Goal: Task Accomplishment & Management: Manage account settings

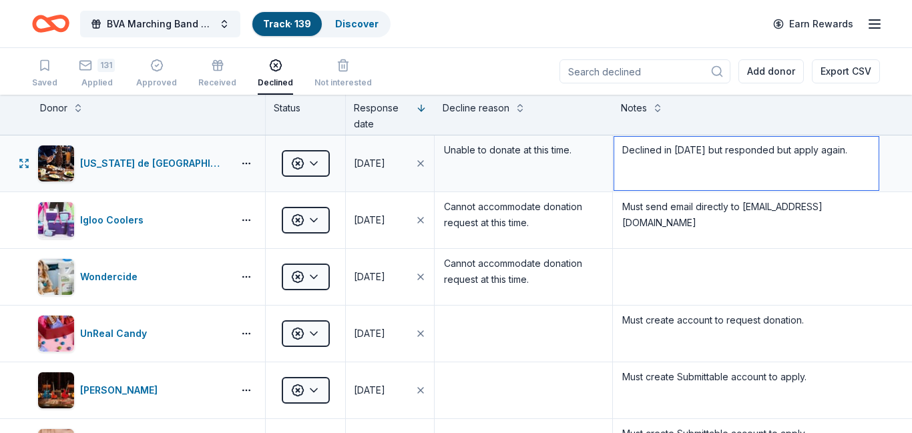
click at [698, 151] on textarea "Declined in 2025 but responded but apply again." at bounding box center [746, 163] width 264 height 53
click at [697, 150] on textarea "Declined in 2025 but responded but apply again." at bounding box center [746, 163] width 264 height 53
type textarea "Declined for 2025 and 2025 Purse Bash."
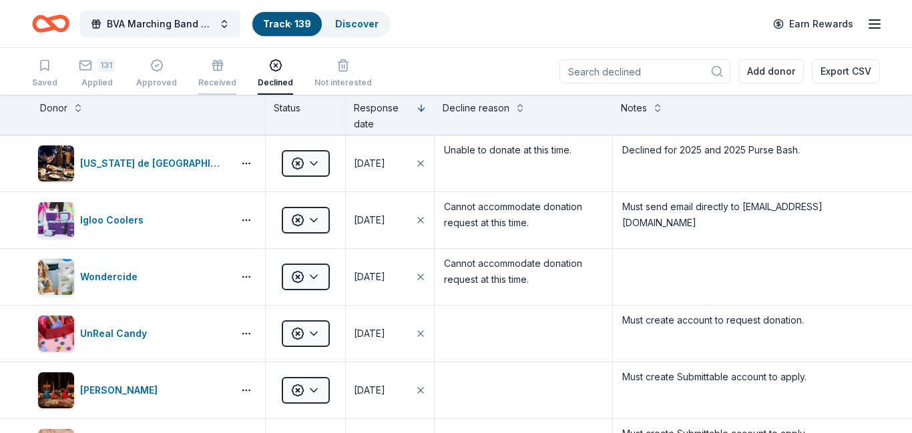
click at [209, 79] on div "Received" at bounding box center [217, 82] width 38 height 11
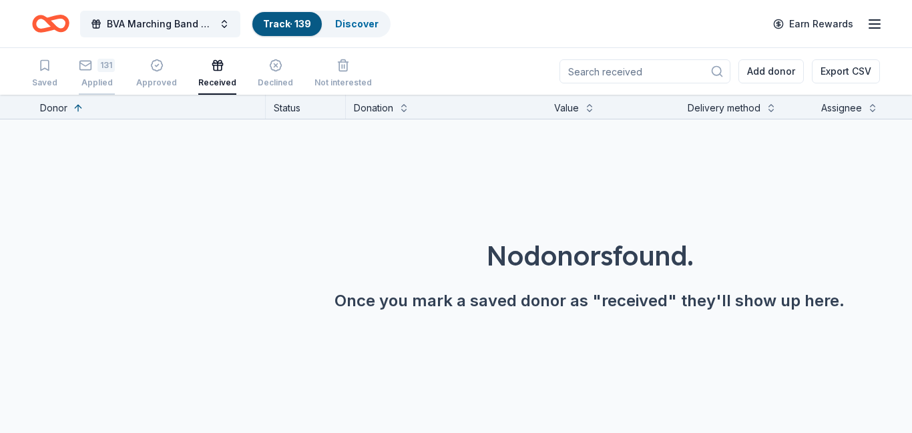
click at [106, 87] on div "Applied" at bounding box center [97, 82] width 36 height 11
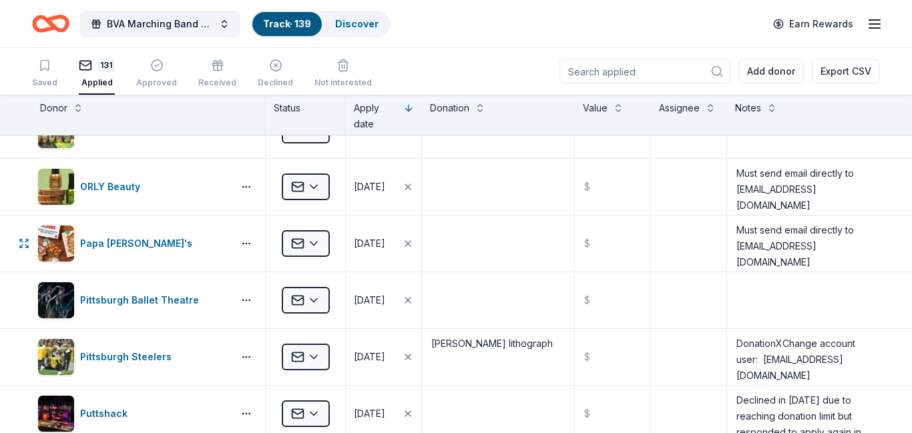
scroll to position [7055, 0]
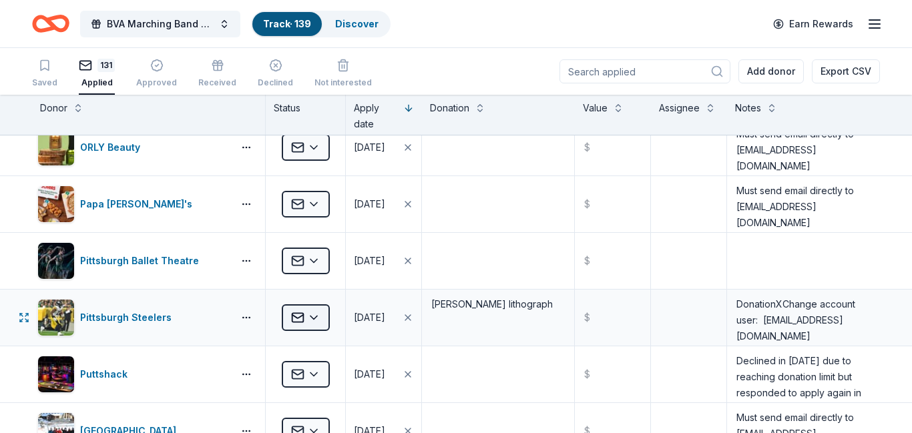
click at [313, 324] on html "BVA Marching Band Purse Bash Track · 139 Discover Earn Rewards Saved 131 Applie…" at bounding box center [456, 216] width 912 height 433
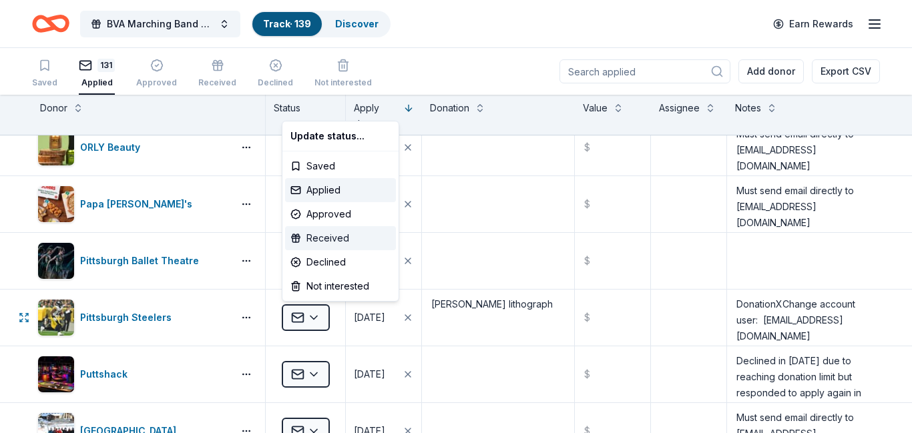
click at [332, 244] on div "Received" at bounding box center [340, 238] width 111 height 24
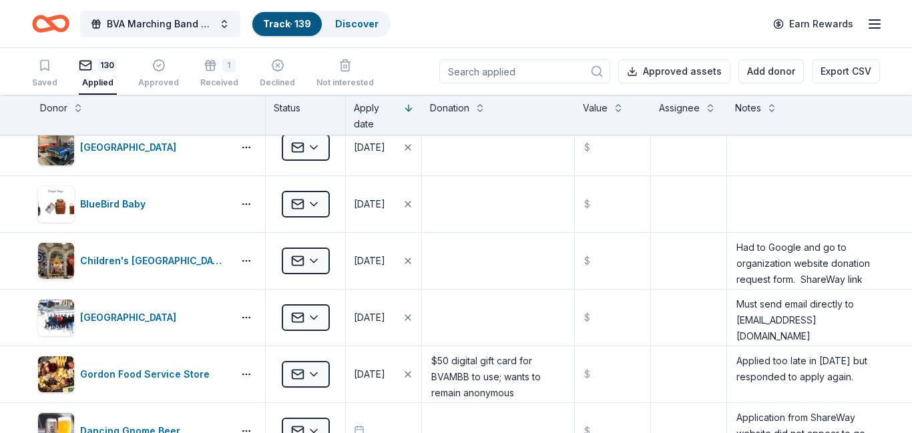
scroll to position [6146, 0]
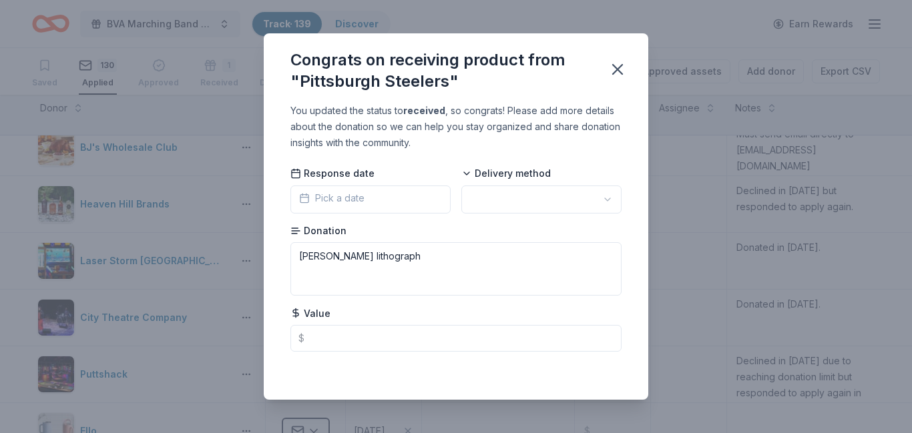
click at [355, 200] on span "Pick a date" at bounding box center [331, 198] width 65 height 16
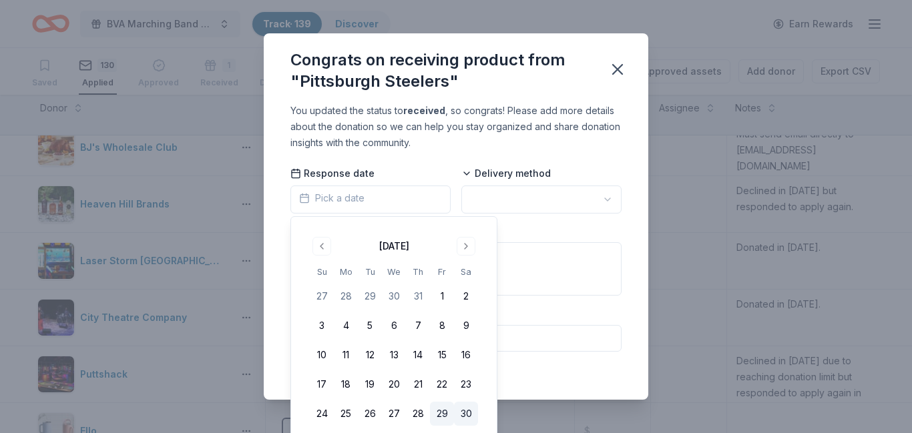
click at [439, 412] on button "29" at bounding box center [442, 414] width 24 height 24
click at [606, 194] on html "BVA Marching Band Purse Bash Track · 139 Discover Earn Rewards Saved 130 Applie…" at bounding box center [456, 216] width 912 height 433
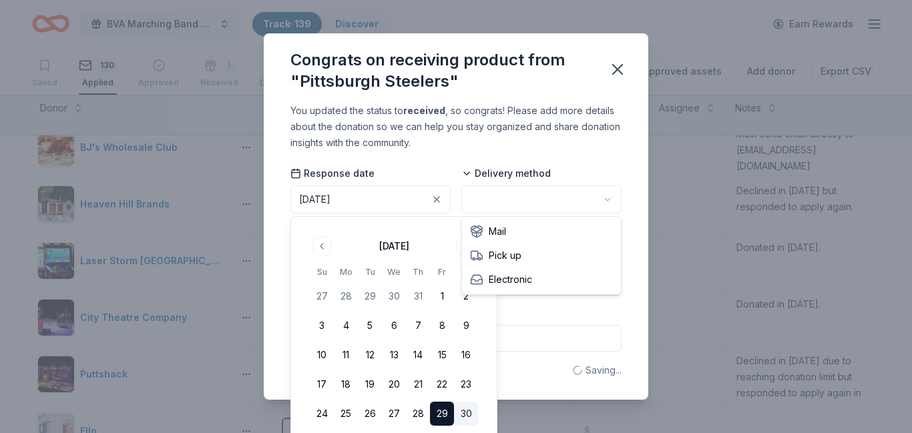
click at [563, 199] on html "BVA Marching Band Purse Bash Track · 139 Discover Earn Rewards Saved 130 Applie…" at bounding box center [456, 216] width 912 height 433
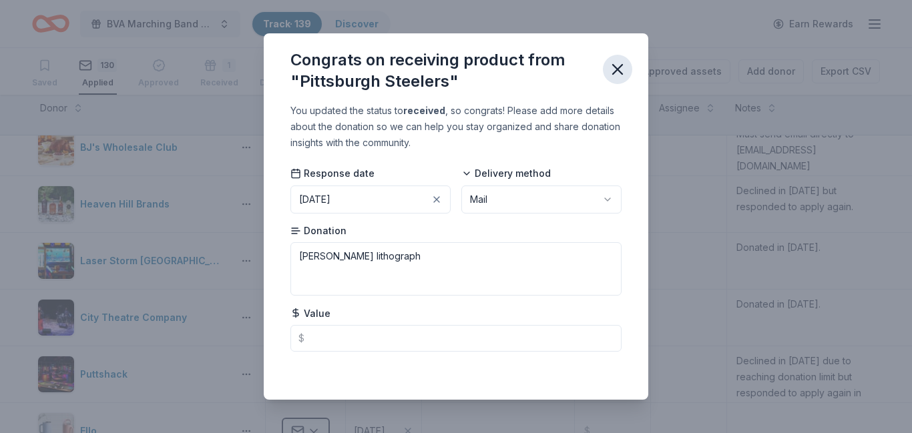
click at [616, 75] on icon "button" at bounding box center [617, 69] width 19 height 19
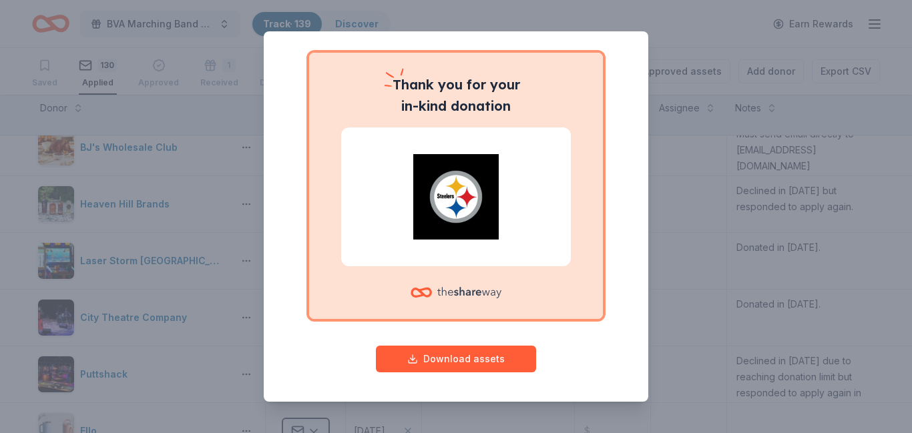
scroll to position [0, 0]
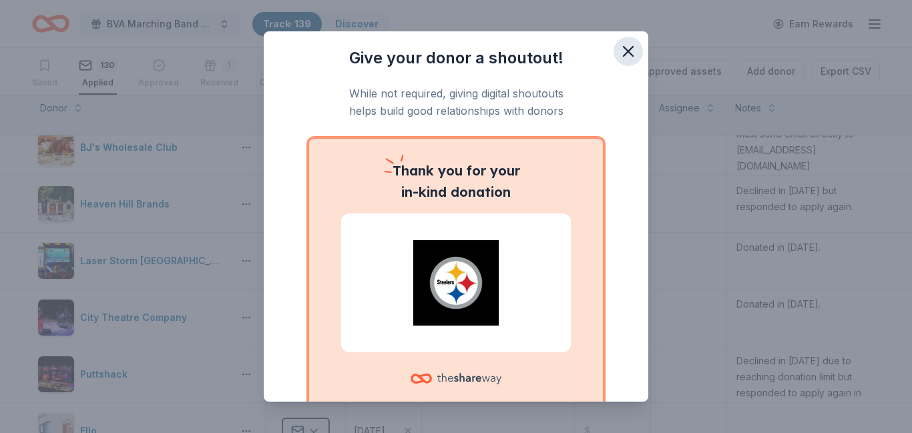
click at [627, 56] on icon "button" at bounding box center [628, 51] width 19 height 19
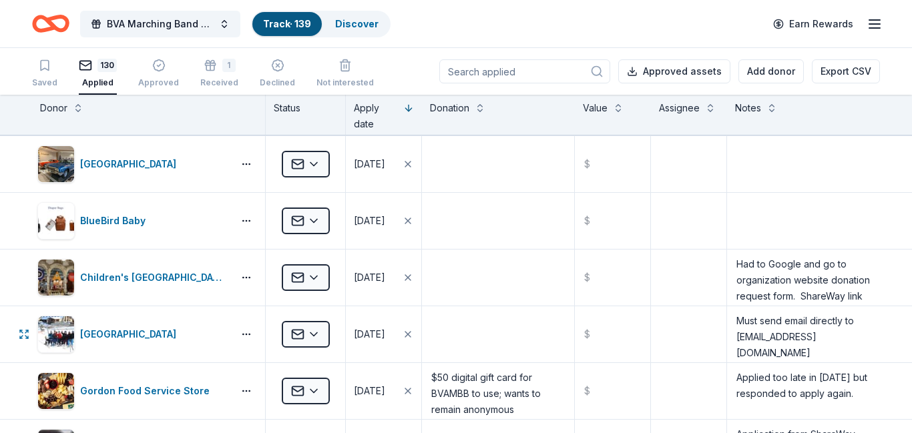
scroll to position [7034, 0]
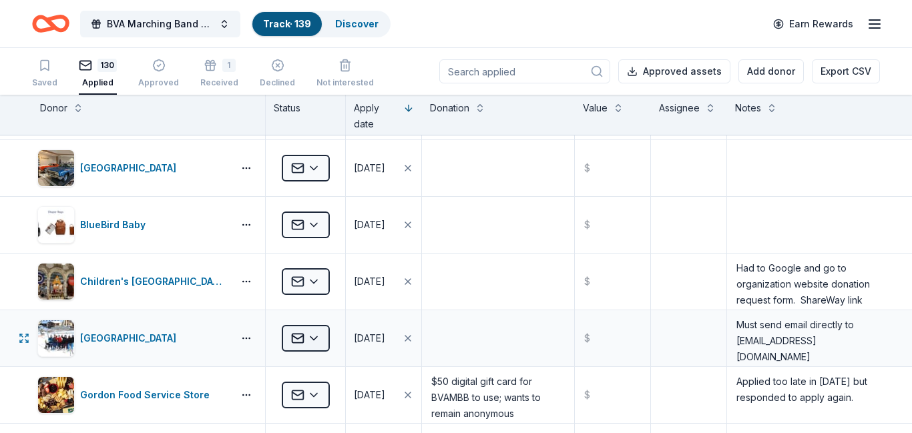
click at [320, 339] on html "BVA Marching Band Purse Bash Track · 139 Discover Earn Rewards Saved 130 Applie…" at bounding box center [456, 216] width 912 height 433
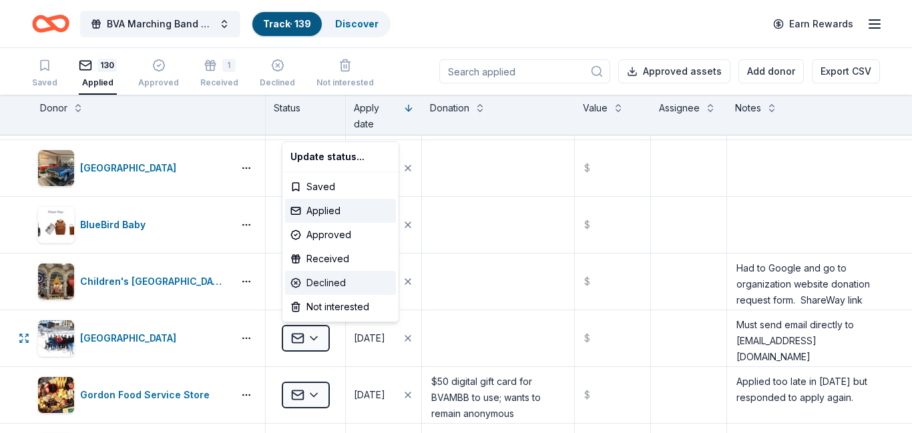
click at [323, 282] on div "Declined" at bounding box center [340, 283] width 111 height 24
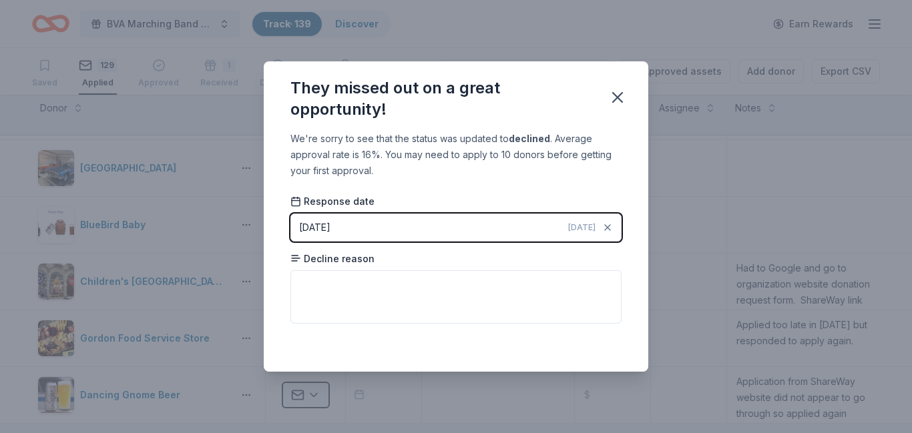
click at [331, 225] on div "08/30/2025" at bounding box center [314, 228] width 31 height 16
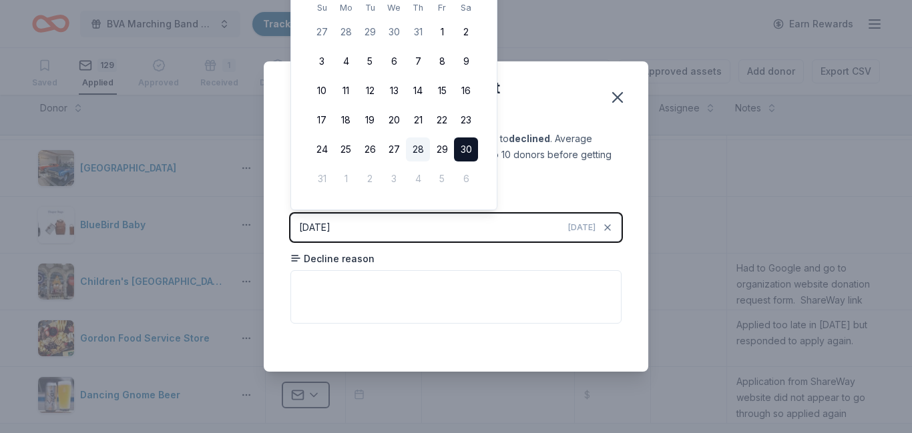
click at [416, 146] on button "28" at bounding box center [418, 150] width 24 height 24
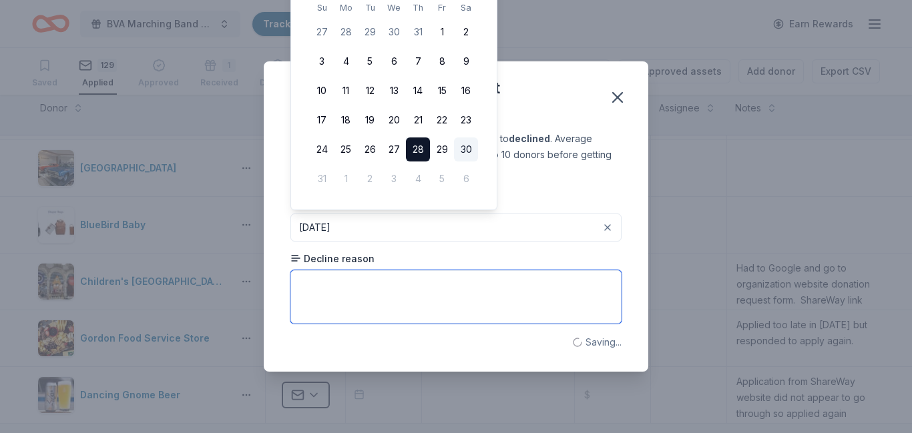
click at [327, 285] on textarea at bounding box center [455, 296] width 331 height 53
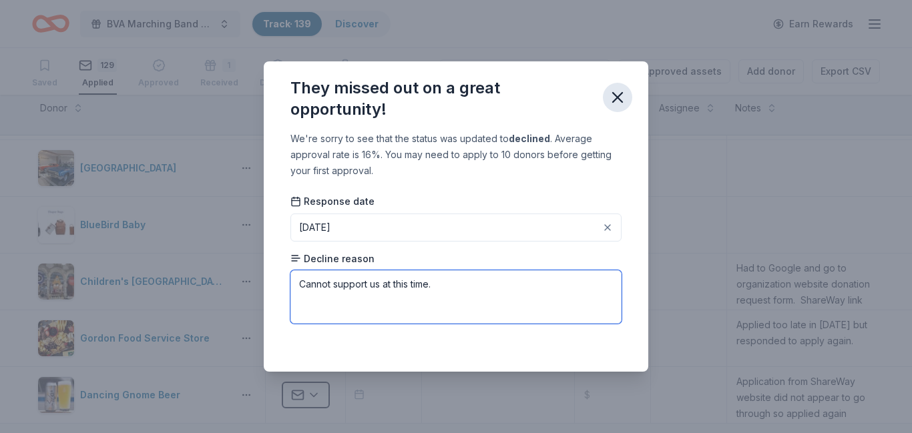
type textarea "Cannot support us at this time."
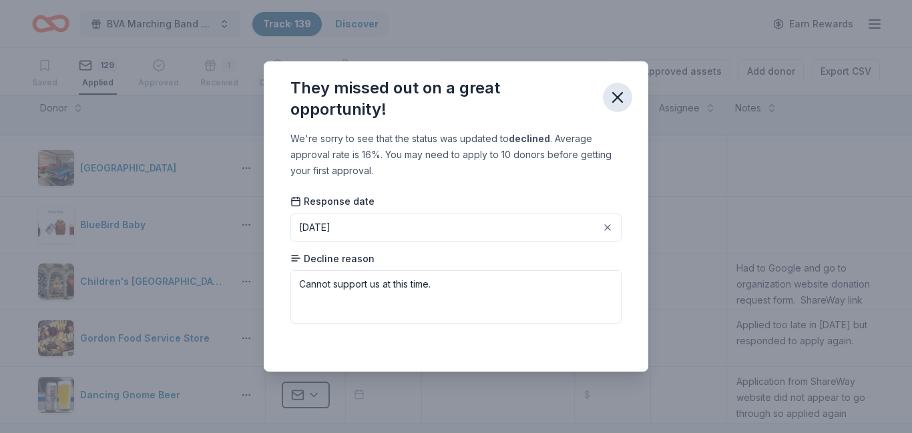
click at [618, 99] on icon "button" at bounding box center [617, 97] width 9 height 9
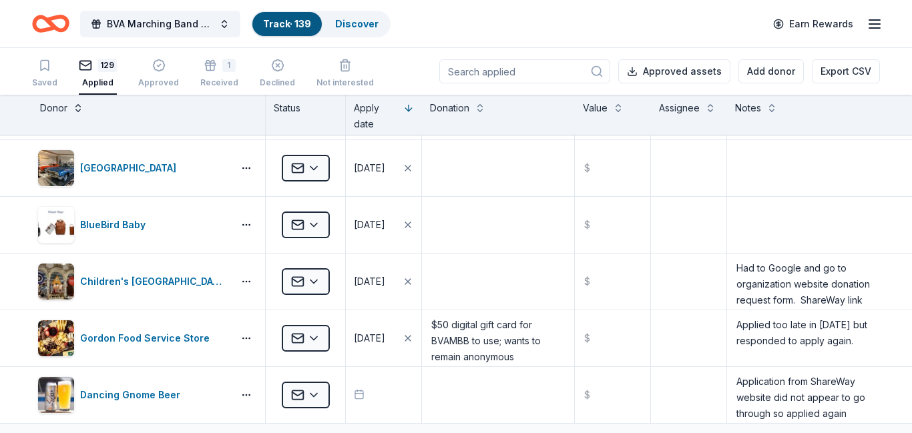
click at [75, 110] on button at bounding box center [78, 106] width 11 height 13
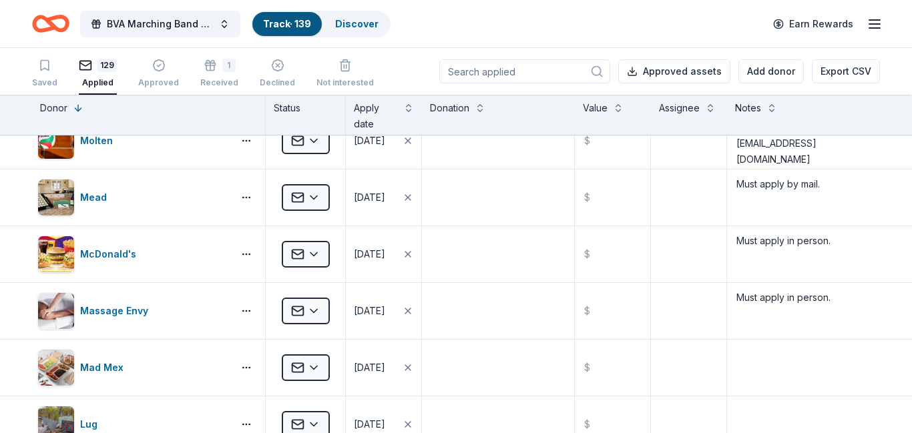
scroll to position [2753, 0]
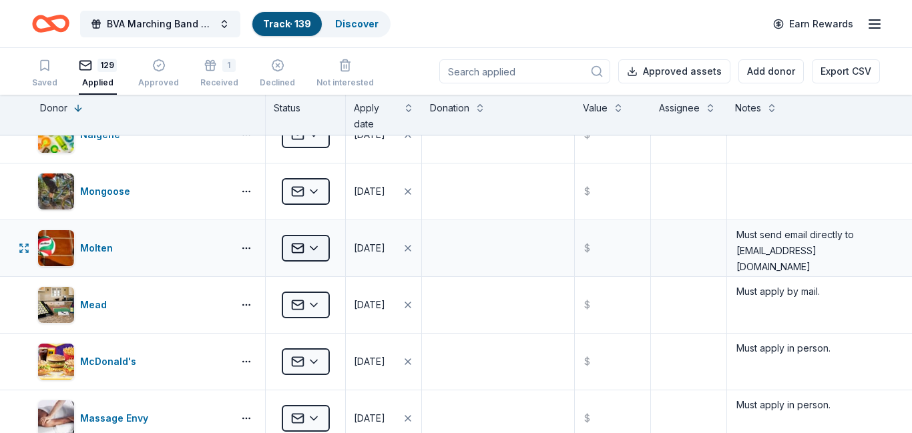
click at [315, 248] on html "BVA Marching Band Purse Bash Track · 139 Discover Earn Rewards Saved 129 Applie…" at bounding box center [456, 216] width 912 height 433
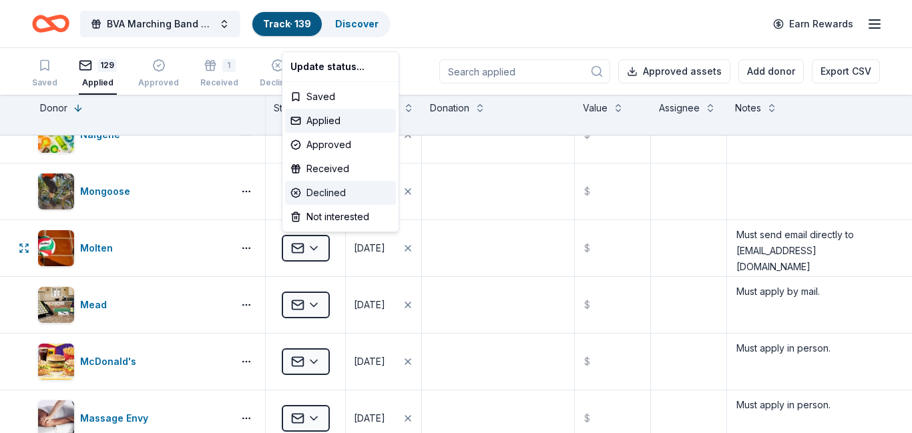
click at [325, 195] on div "Declined" at bounding box center [340, 193] width 111 height 24
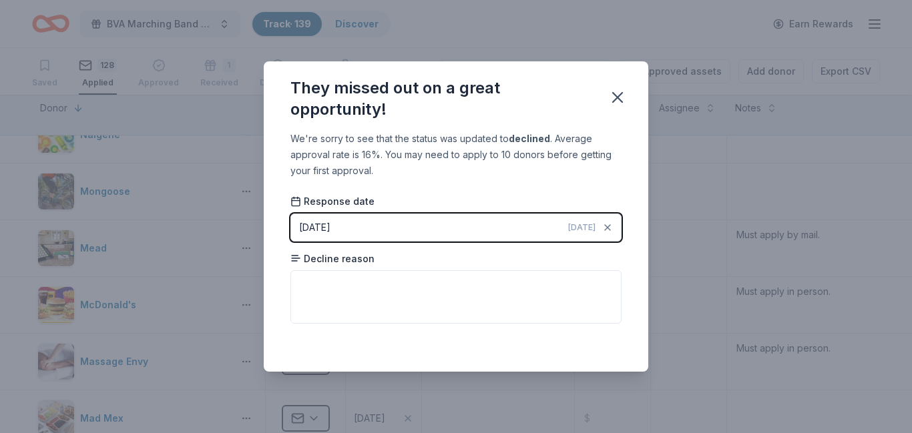
click at [327, 226] on div "08/30/2025" at bounding box center [314, 228] width 31 height 16
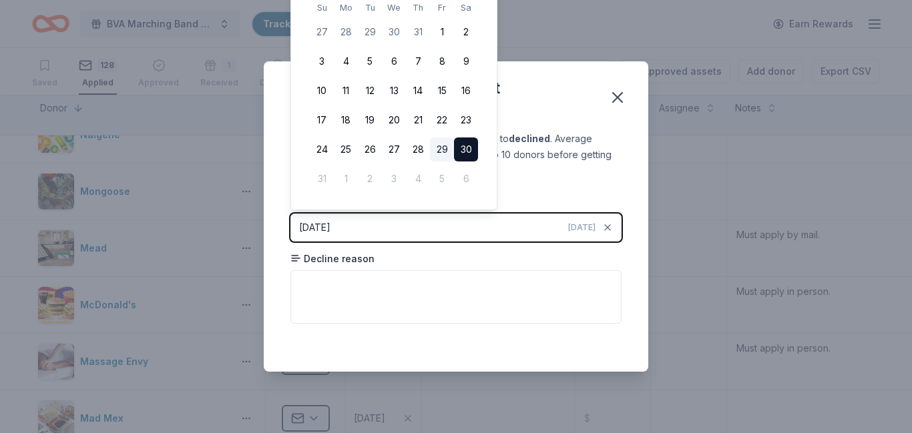
click at [439, 151] on button "29" at bounding box center [442, 150] width 24 height 24
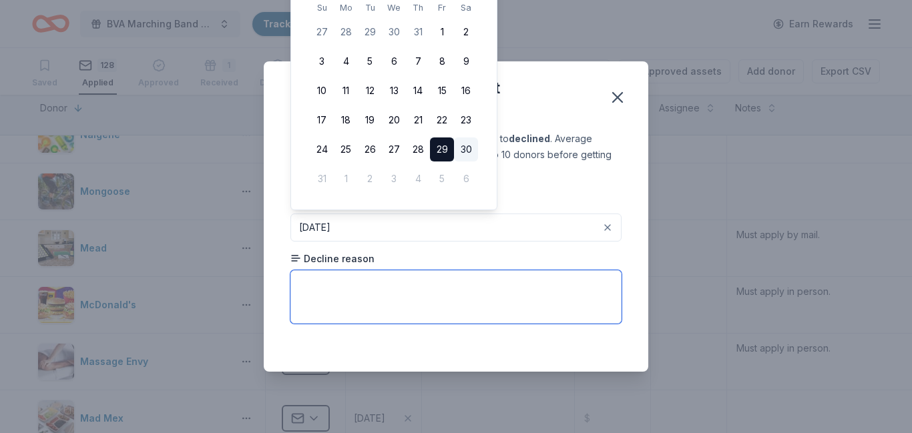
click at [325, 289] on textarea at bounding box center [455, 296] width 331 height 53
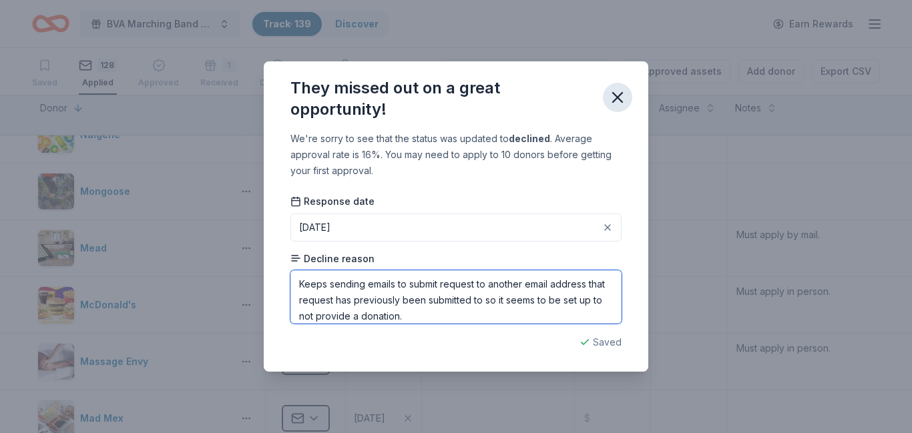
type textarea "Keeps sending emails to submit request to another email address that request ha…"
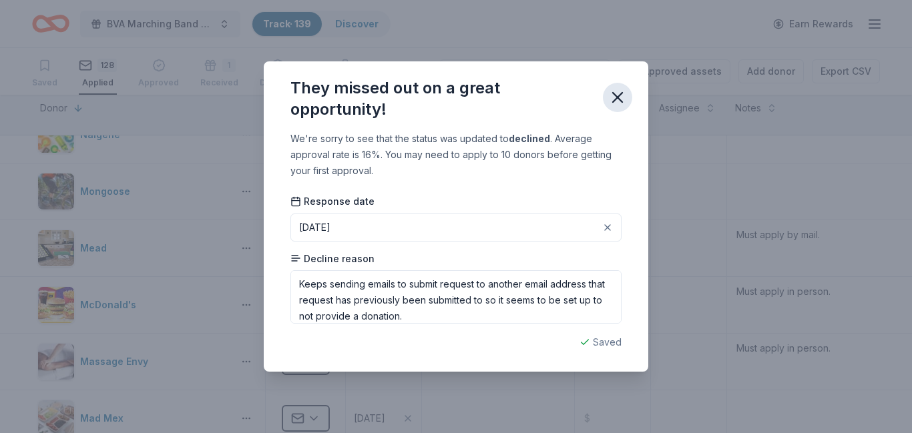
click at [619, 100] on icon "button" at bounding box center [617, 97] width 19 height 19
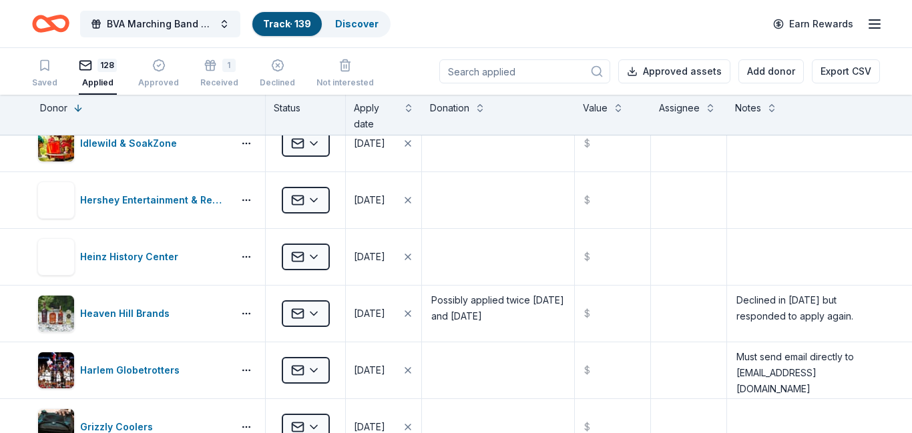
scroll to position [3875, 0]
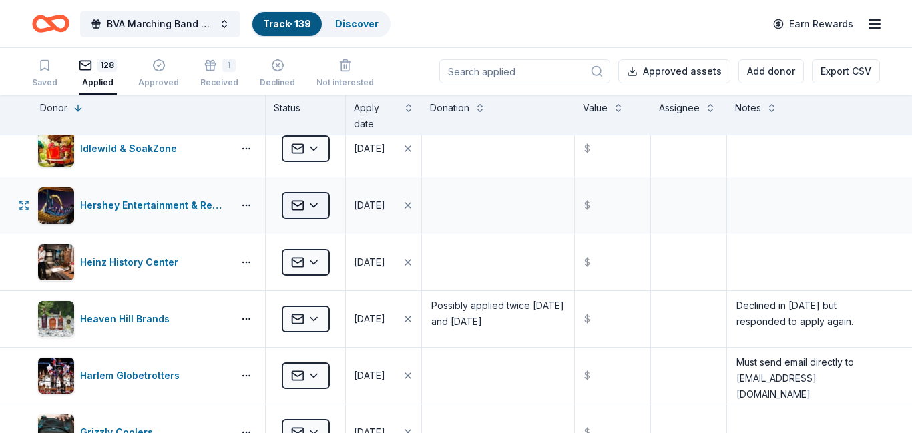
click at [313, 208] on html "BVA Marching Band Purse Bash Track · 139 Discover Earn Rewards Saved 128 Applie…" at bounding box center [456, 216] width 912 height 433
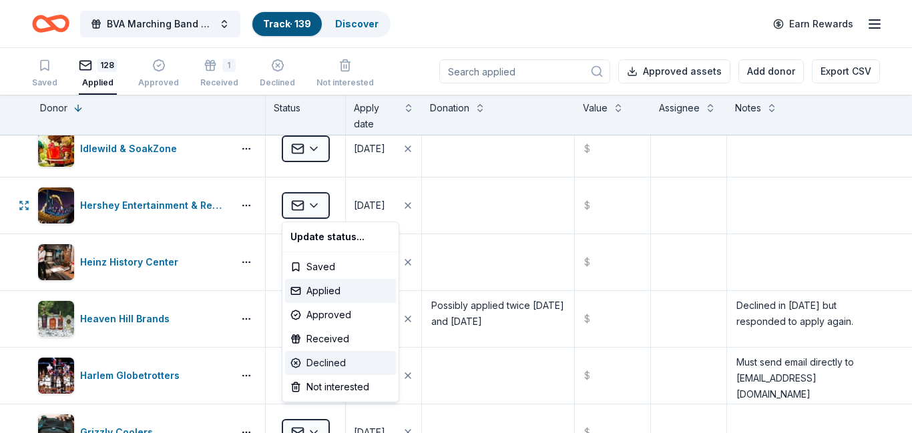
click at [315, 364] on div "Declined" at bounding box center [340, 363] width 111 height 24
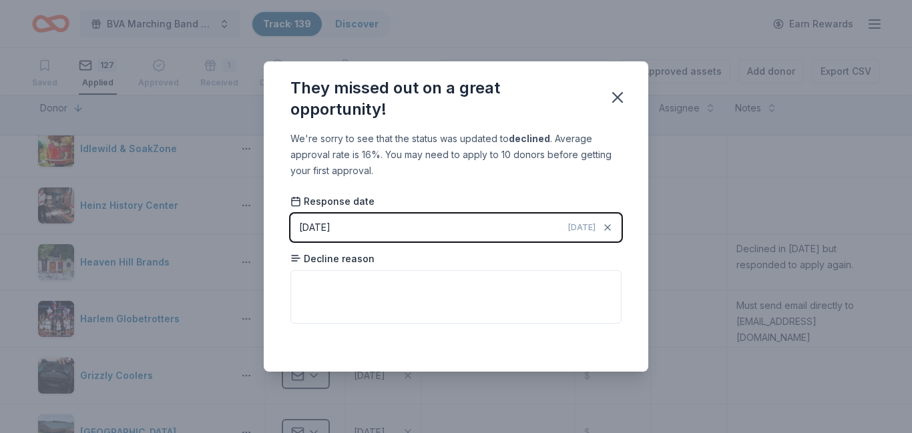
click at [327, 228] on div "08/30/2025" at bounding box center [314, 228] width 31 height 16
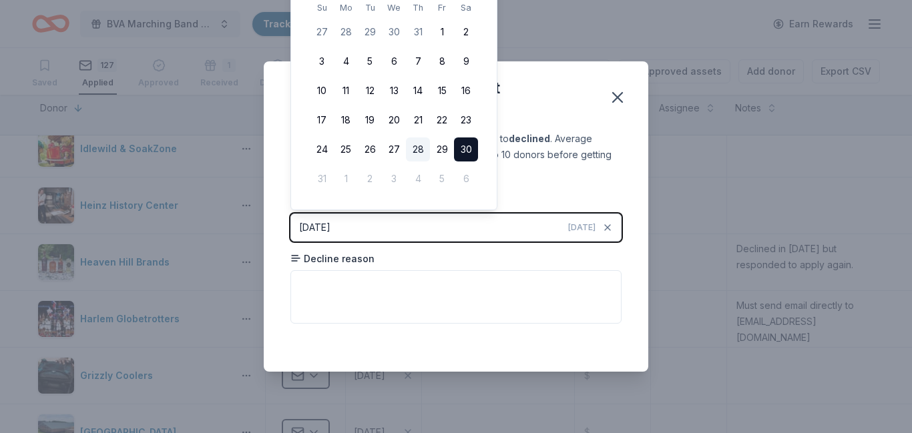
click at [417, 146] on button "28" at bounding box center [418, 150] width 24 height 24
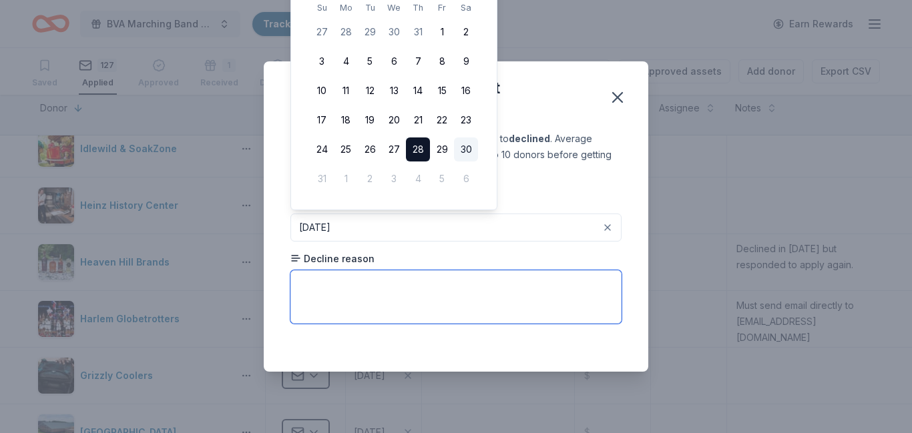
click at [308, 296] on textarea at bounding box center [455, 296] width 331 height 53
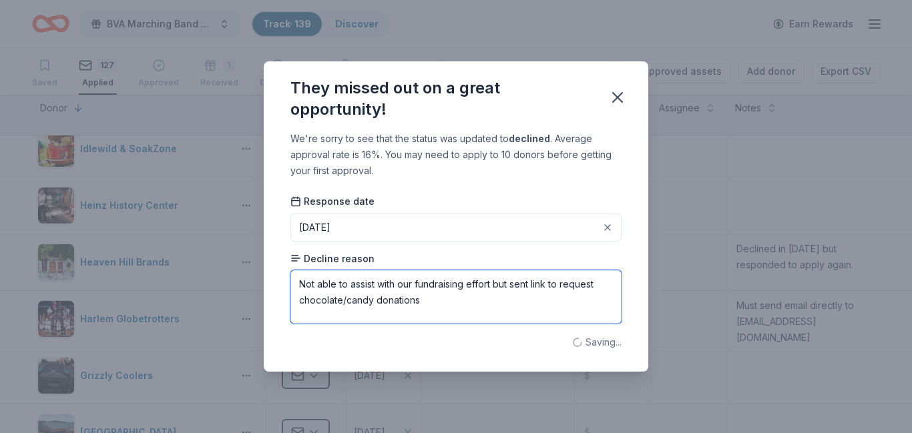
type textarea "Not able to assist with our fundraising effort but sent link to request chocola…"
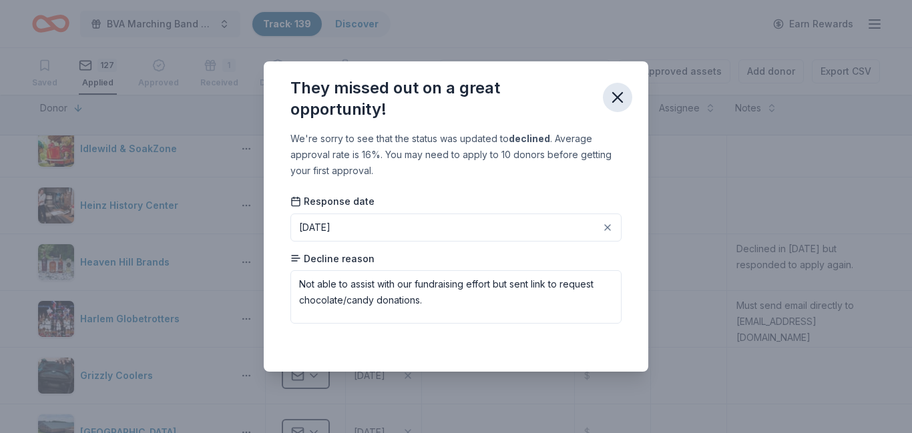
click at [612, 97] on icon "button" at bounding box center [617, 97] width 19 height 19
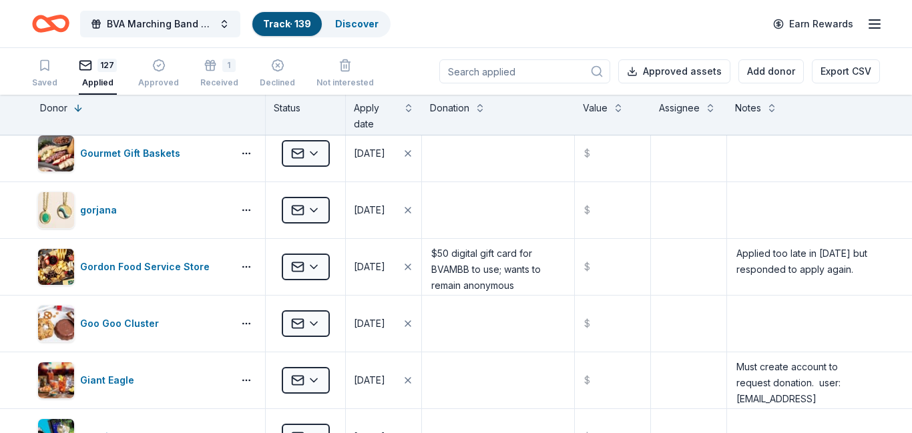
scroll to position [4244, 0]
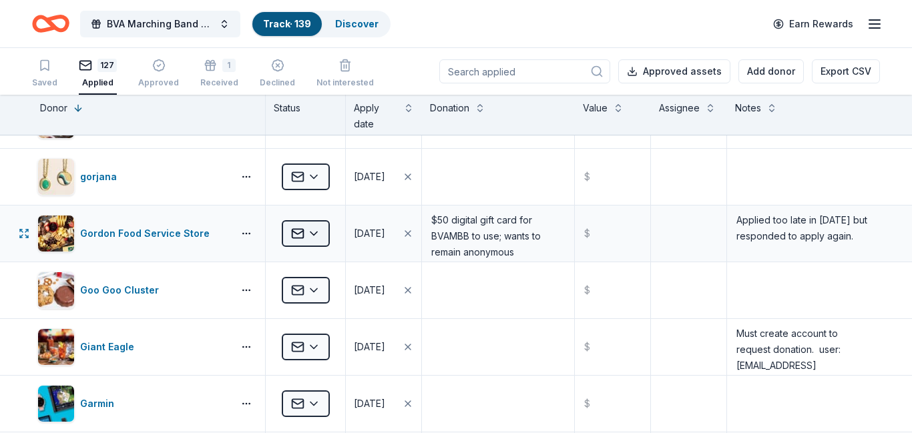
click at [315, 241] on html "BVA Marching Band Purse Bash Track · 139 Discover Earn Rewards Saved 127 Applie…" at bounding box center [456, 216] width 912 height 433
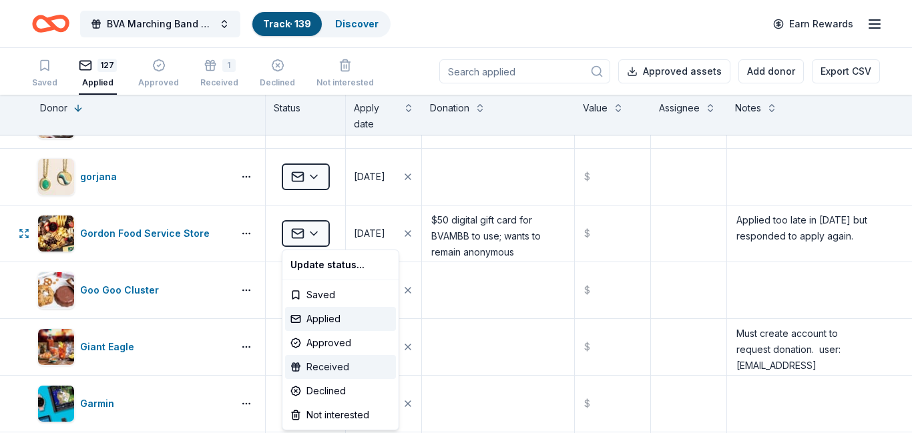
click at [307, 365] on div "Received" at bounding box center [340, 367] width 111 height 24
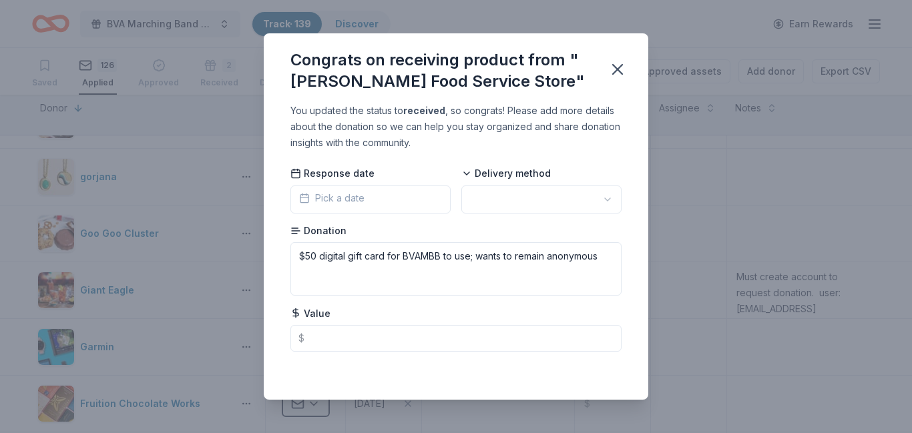
click at [330, 196] on span "Pick a date" at bounding box center [331, 198] width 65 height 16
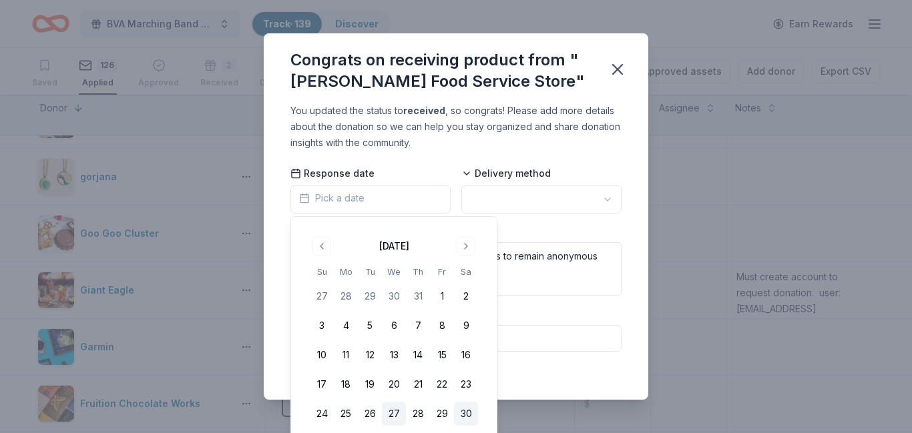
click at [393, 415] on button "27" at bounding box center [394, 414] width 24 height 24
click at [599, 200] on html "BVA Marching Band Purse Bash Track · 139 Discover Earn Rewards Saved 126 Applie…" at bounding box center [456, 216] width 912 height 433
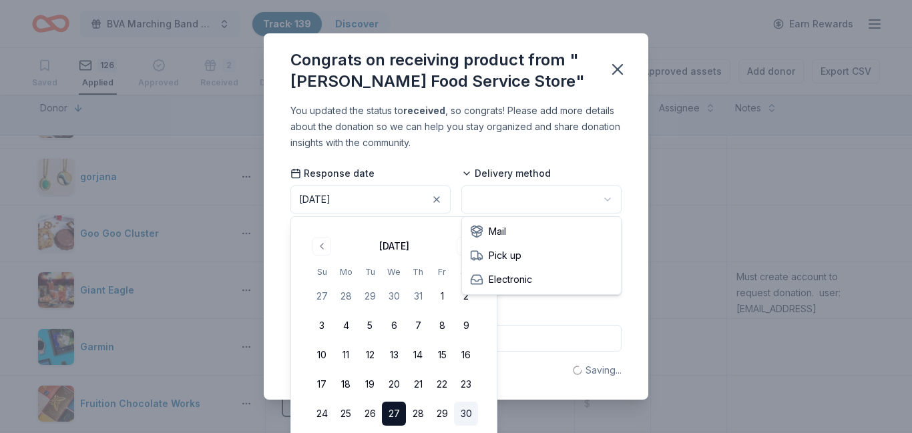
click at [599, 200] on html "BVA Marching Band Purse Bash Track · 139 Discover Earn Rewards Saved 126 Applie…" at bounding box center [456, 216] width 912 height 433
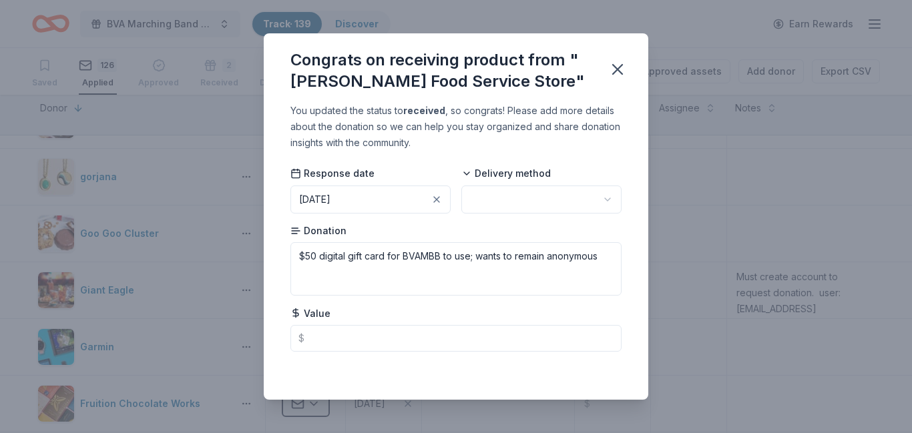
click at [592, 193] on html "BVA Marching Band Purse Bash Track · 139 Discover Earn Rewards Saved 126 Applie…" at bounding box center [456, 216] width 912 height 433
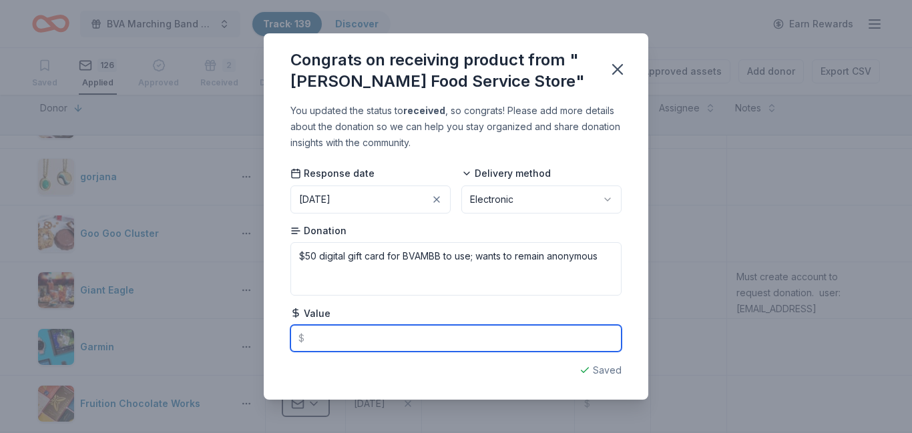
click at [363, 345] on input "text" at bounding box center [455, 338] width 331 height 27
type input "50"
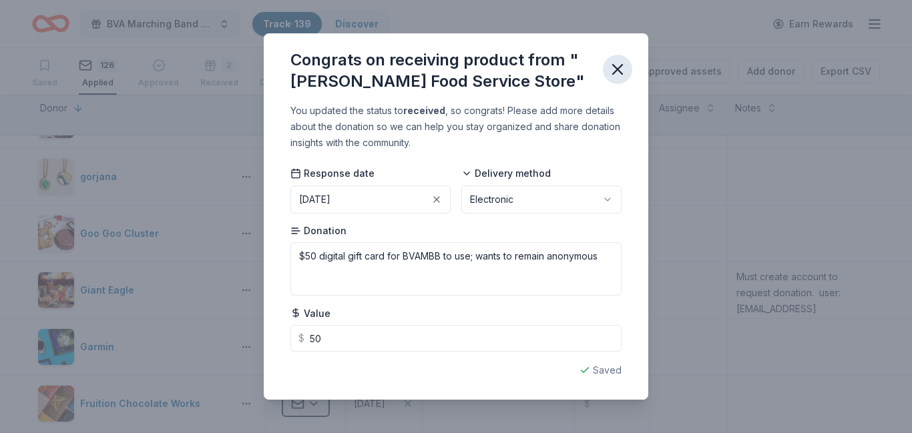
click at [618, 69] on icon "button" at bounding box center [617, 69] width 9 height 9
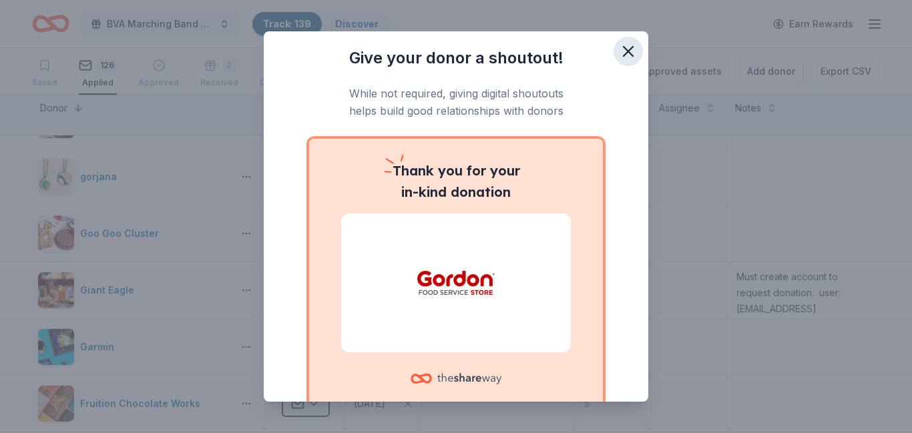
click at [628, 54] on icon "button" at bounding box center [628, 51] width 19 height 19
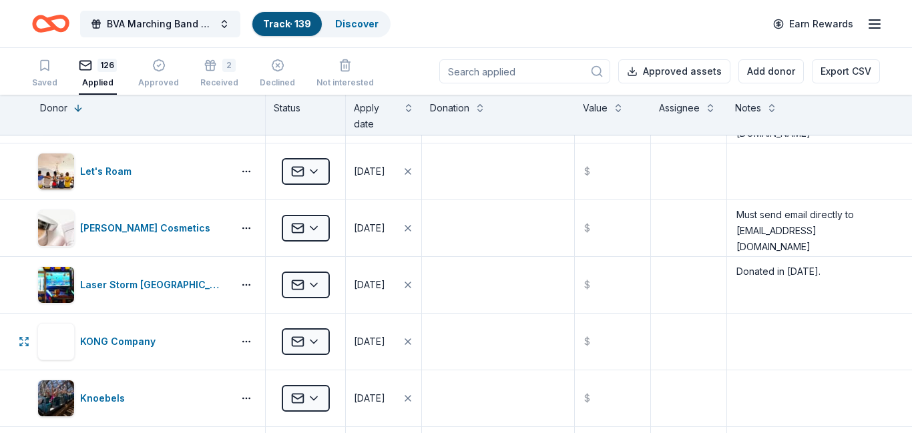
scroll to position [3074, 0]
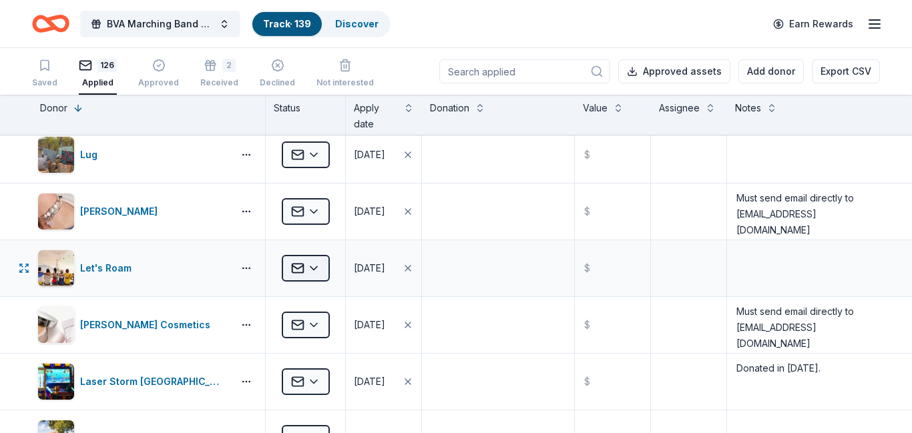
click at [316, 268] on html "BVA Marching Band Purse Bash Track · 139 Discover Earn Rewards Saved 126 Applie…" at bounding box center [456, 216] width 912 height 433
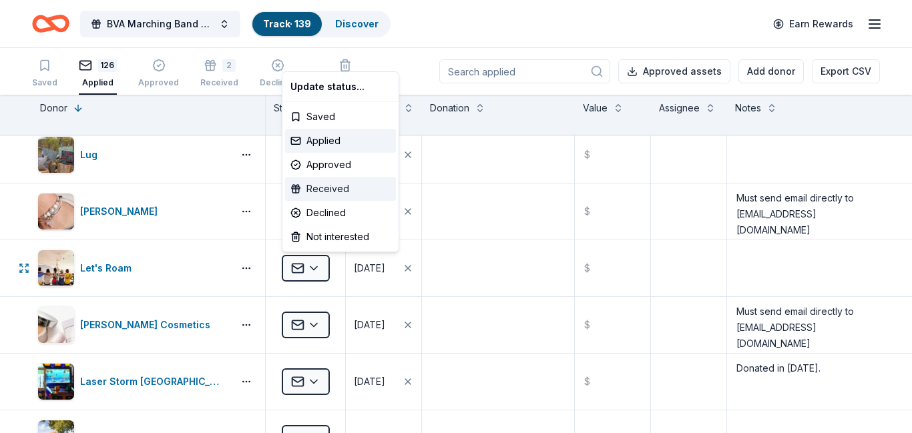
click at [323, 192] on div "Received" at bounding box center [340, 189] width 111 height 24
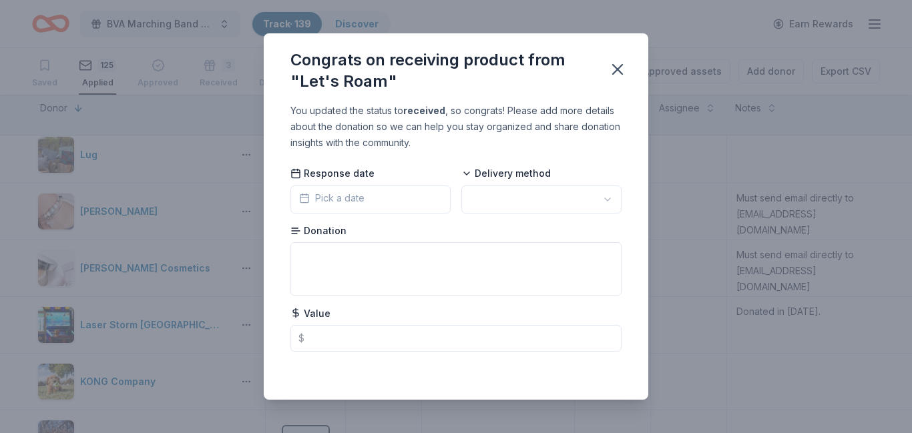
click at [327, 205] on span "Pick a date" at bounding box center [331, 198] width 65 height 16
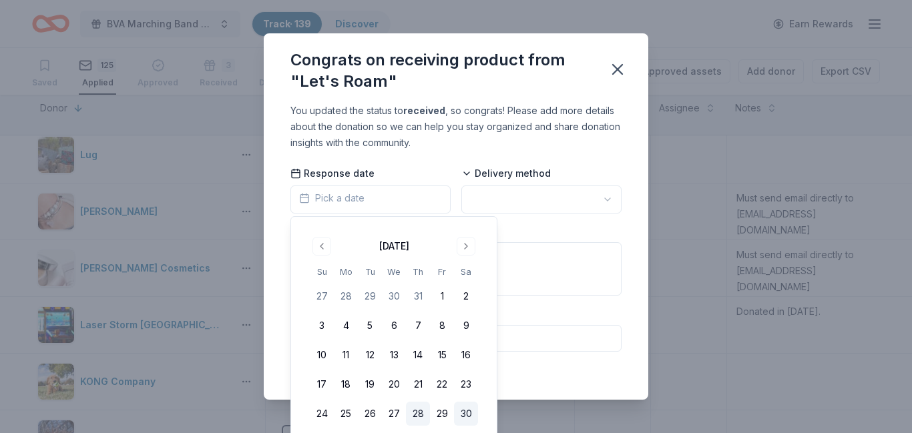
click at [422, 415] on button "28" at bounding box center [418, 414] width 24 height 24
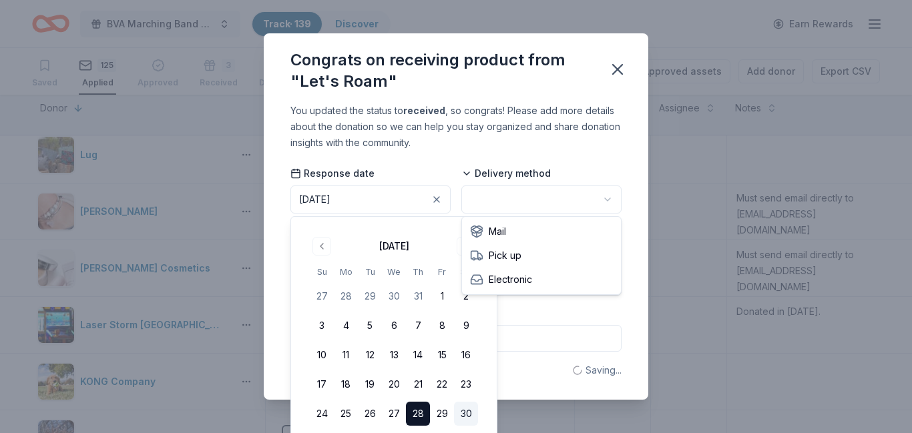
click at [562, 202] on html "BVA Marching Band Purse Bash Track · 139 Discover Earn Rewards Saved 125 Applie…" at bounding box center [456, 216] width 912 height 433
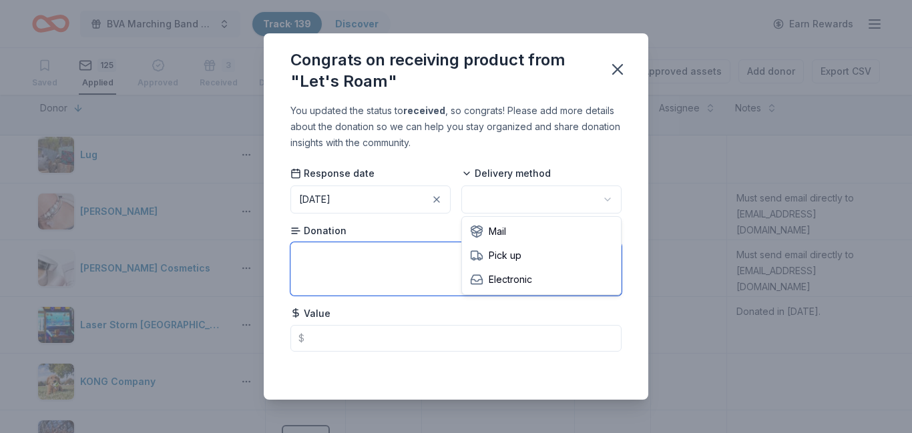
click at [393, 250] on textarea at bounding box center [455, 268] width 331 height 53
click at [346, 271] on textarea at bounding box center [455, 268] width 331 height 53
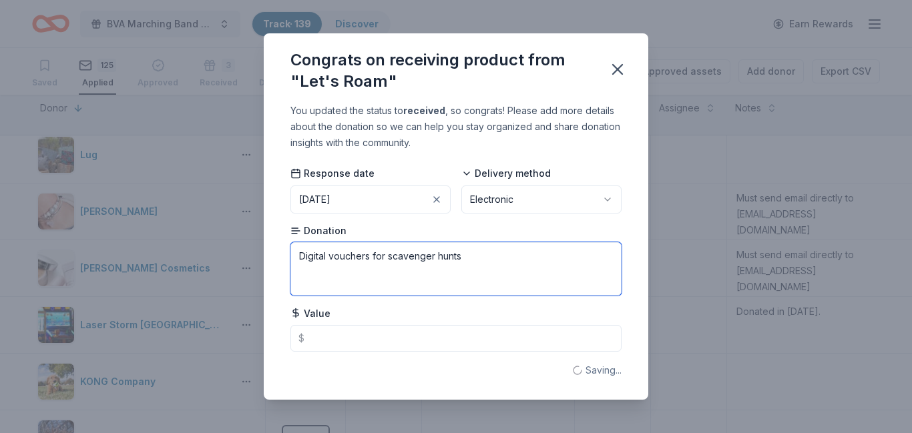
type textarea "Digital vouchers for scavenger hunts."
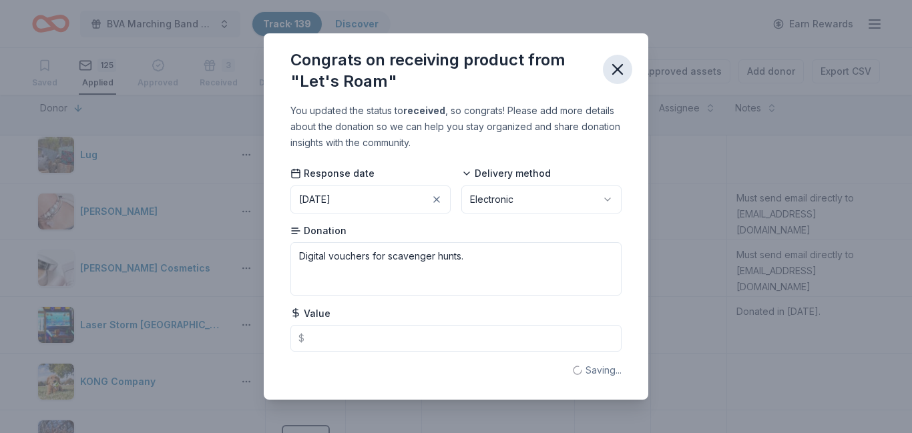
click at [619, 73] on icon "button" at bounding box center [617, 69] width 19 height 19
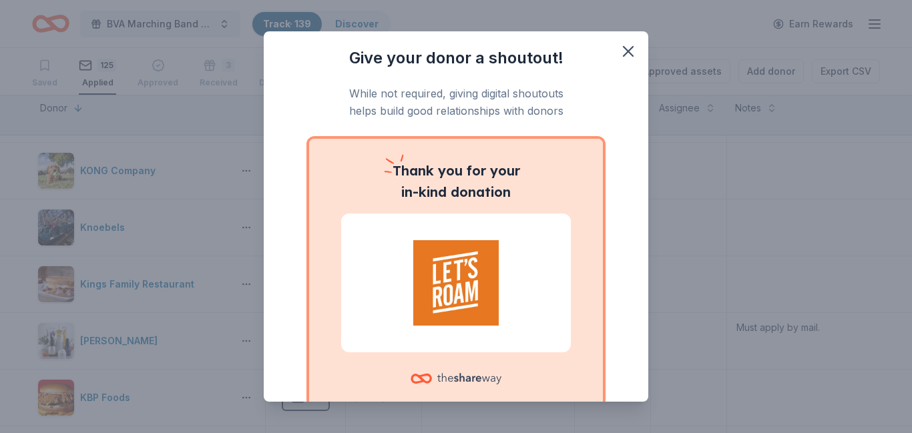
scroll to position [3352, 0]
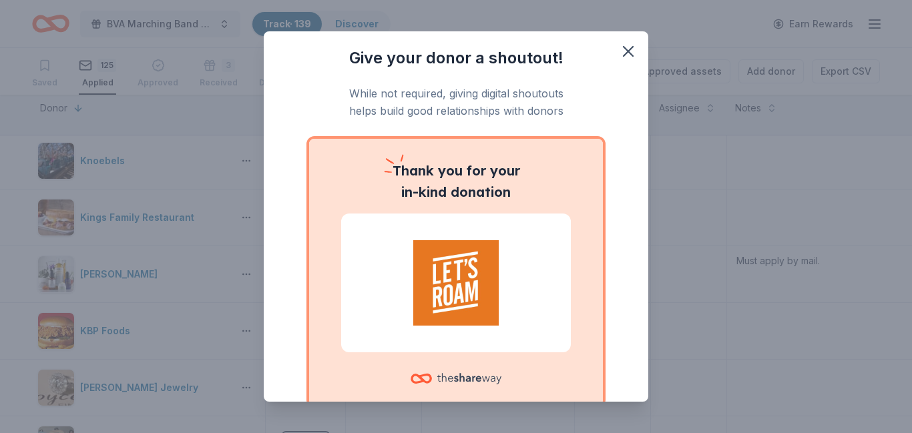
click at [626, 53] on icon "button" at bounding box center [628, 51] width 9 height 9
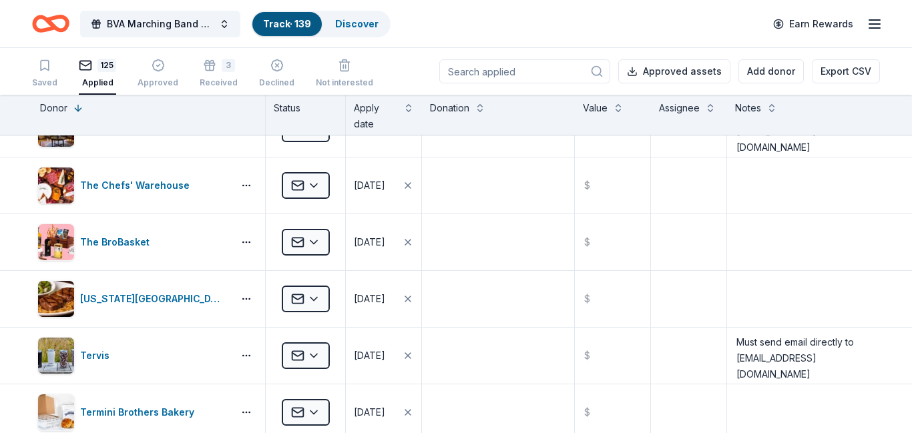
scroll to position [554, 0]
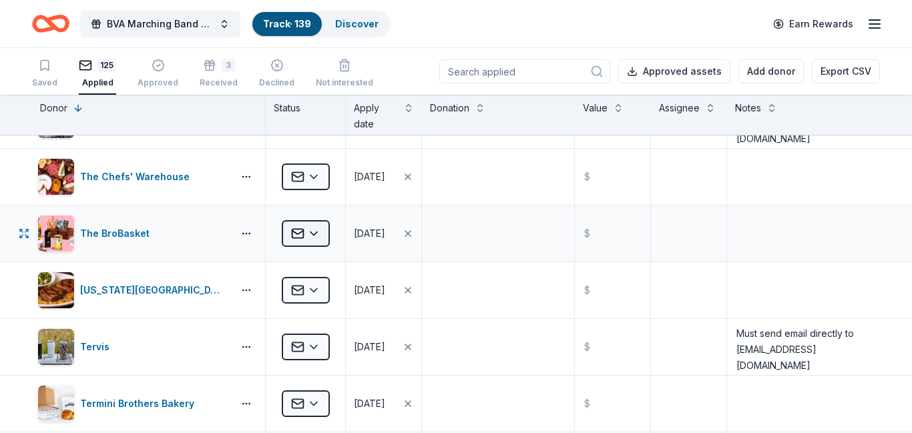
click at [319, 240] on html "BVA Marching Band Purse Bash Track · 139 Discover Earn Rewards Saved 125 Applie…" at bounding box center [456, 216] width 912 height 433
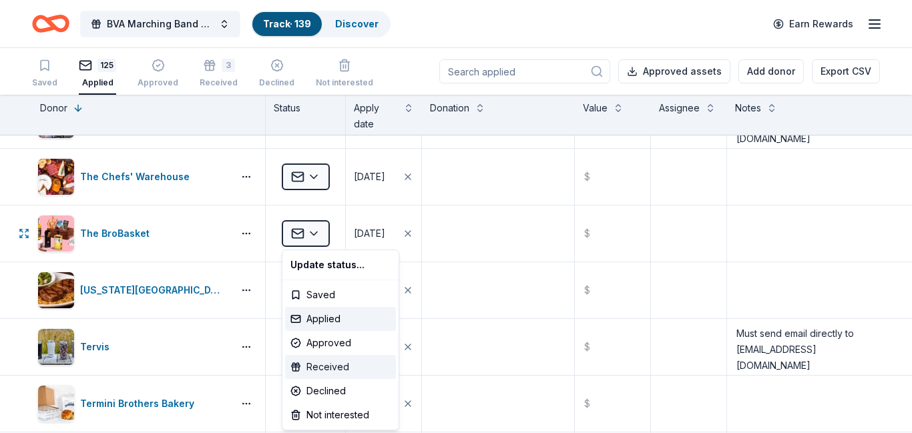
click at [317, 364] on div "Received" at bounding box center [340, 367] width 111 height 24
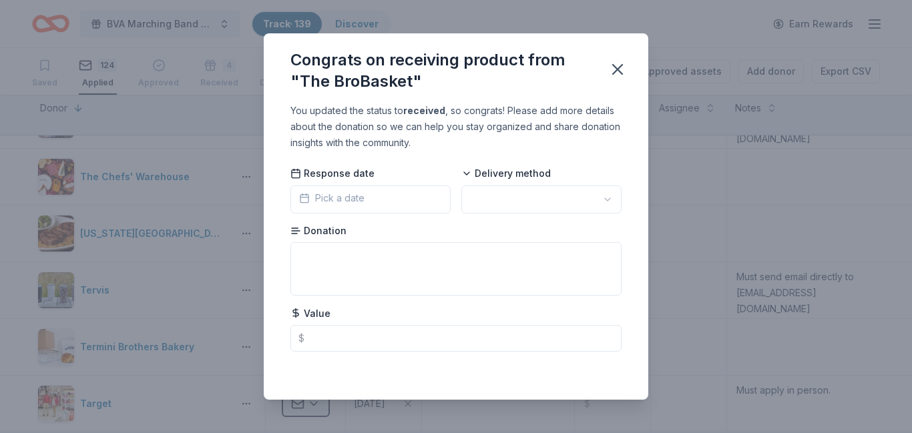
click at [341, 198] on span "Pick a date" at bounding box center [331, 198] width 65 height 16
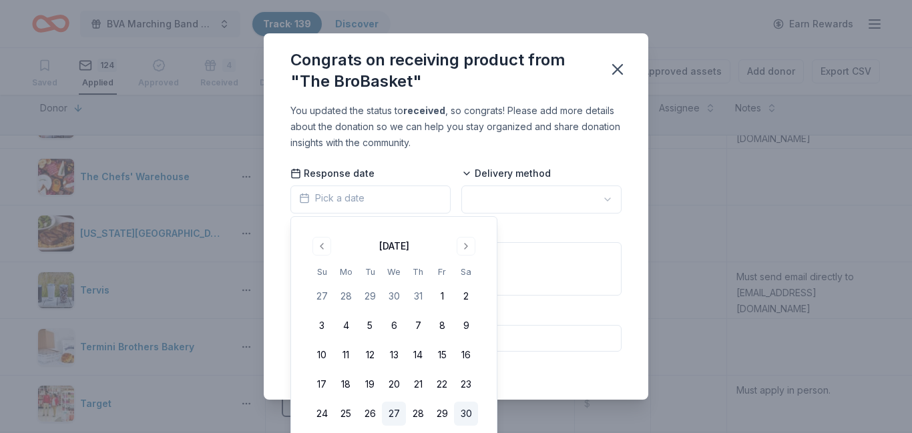
click at [393, 416] on button "27" at bounding box center [394, 414] width 24 height 24
click at [573, 203] on html "BVA Marching Band Purse Bash Track · 139 Discover Earn Rewards Saved 124 Applie…" at bounding box center [456, 216] width 912 height 433
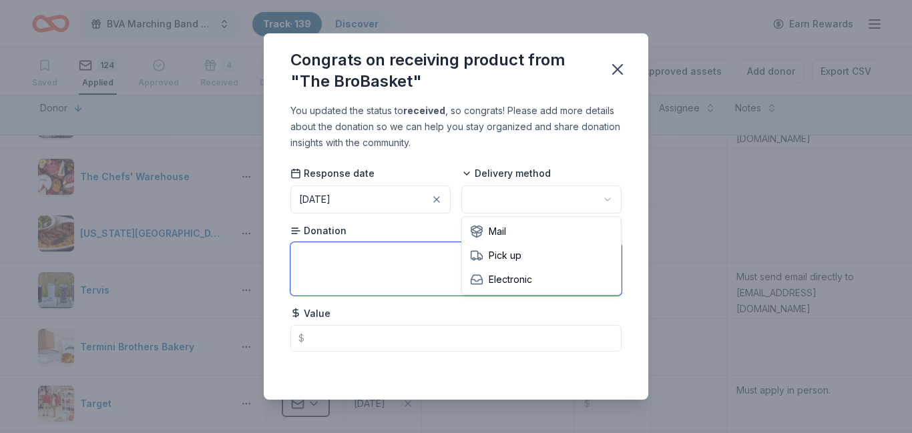
click at [336, 253] on textarea at bounding box center [455, 268] width 331 height 53
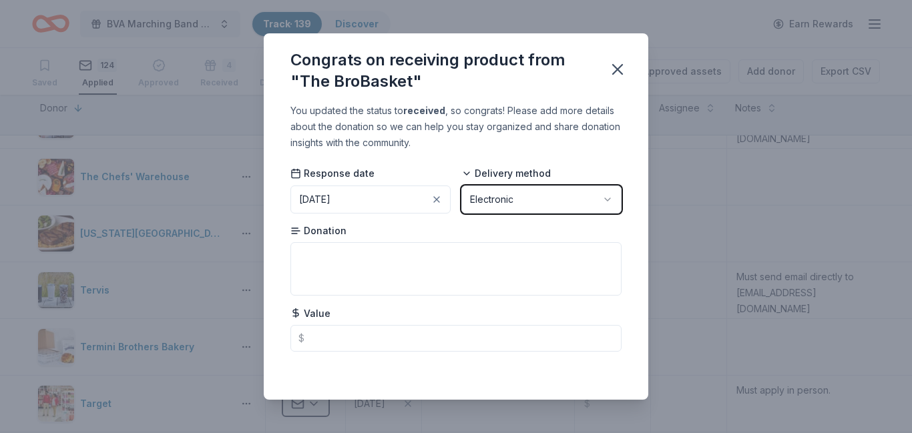
click at [461, 186] on button "Electronic" at bounding box center [541, 200] width 160 height 28
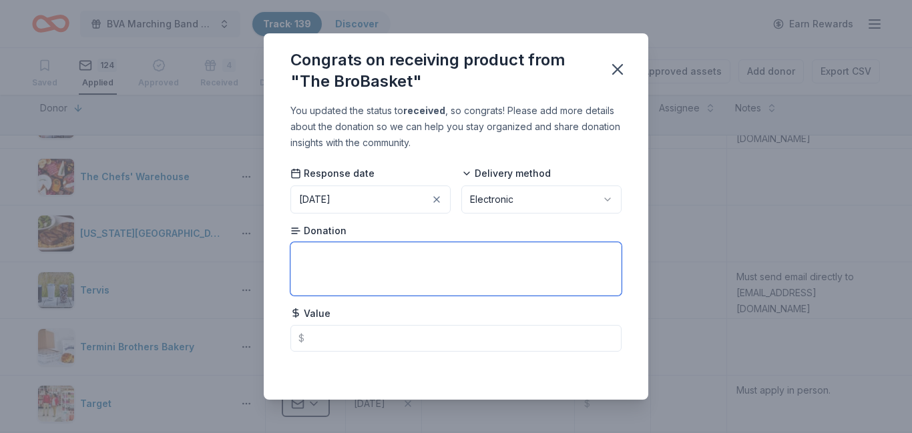
click at [305, 260] on textarea at bounding box center [455, 268] width 331 height 53
type textarea "Digital code for 35% off a purchase from website."
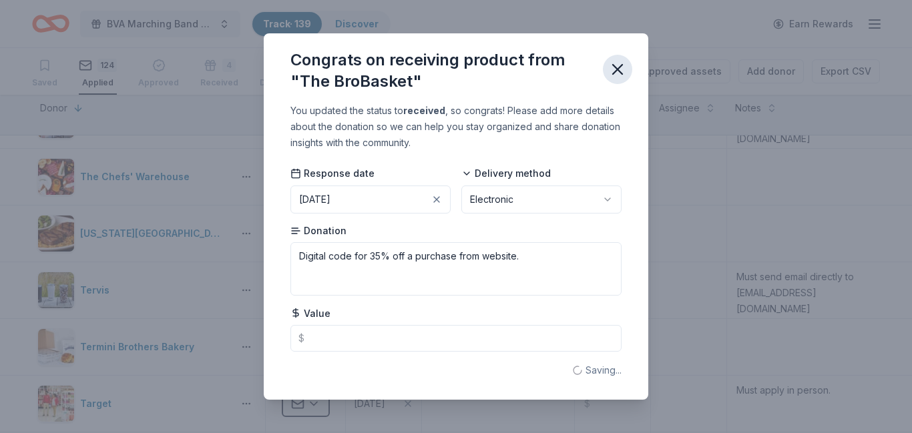
click at [613, 74] on icon "button" at bounding box center [617, 69] width 9 height 9
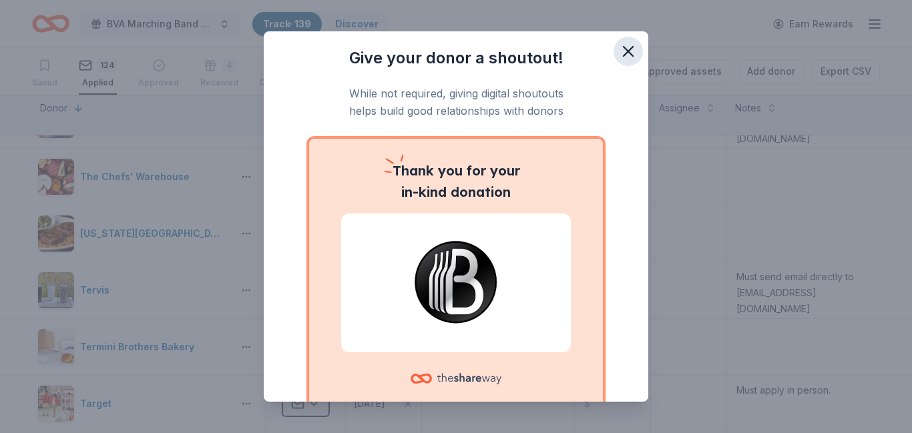
click at [625, 52] on icon "button" at bounding box center [628, 51] width 19 height 19
